Goal: Task Accomplishment & Management: Use online tool/utility

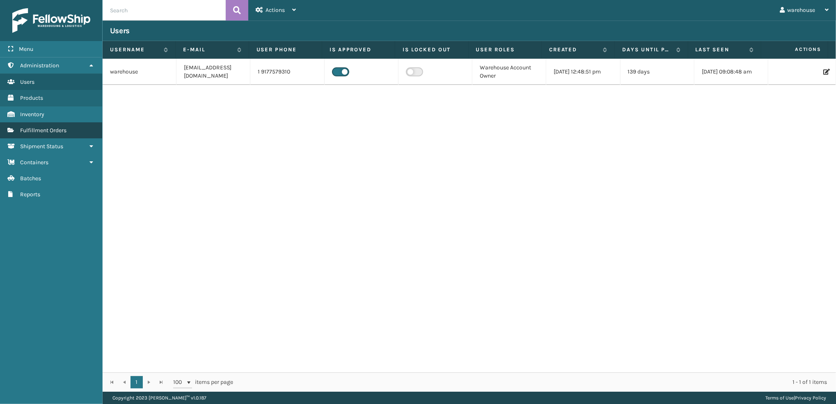
click at [38, 127] on span "Fulfillment Orders" at bounding box center [43, 130] width 46 height 7
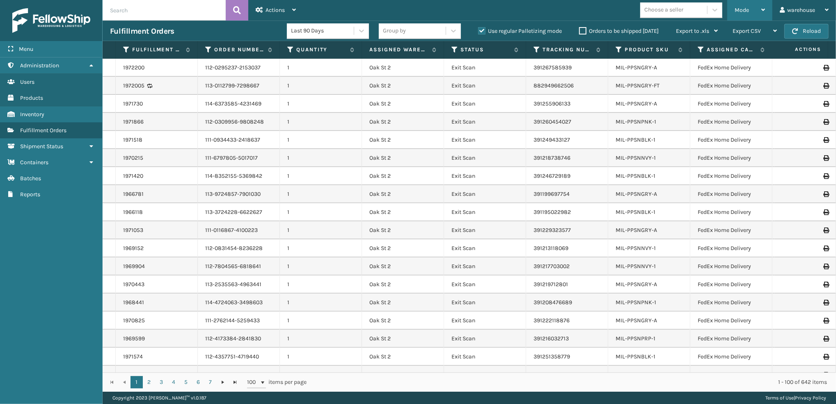
click at [746, 10] on span "Mode" at bounding box center [741, 10] width 14 height 7
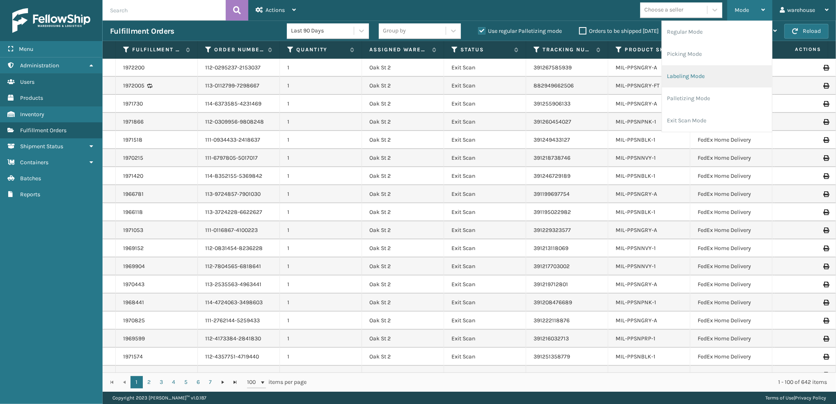
click at [751, 73] on li "Labeling Mode" at bounding box center [717, 76] width 110 height 22
